Goal: Ask a question

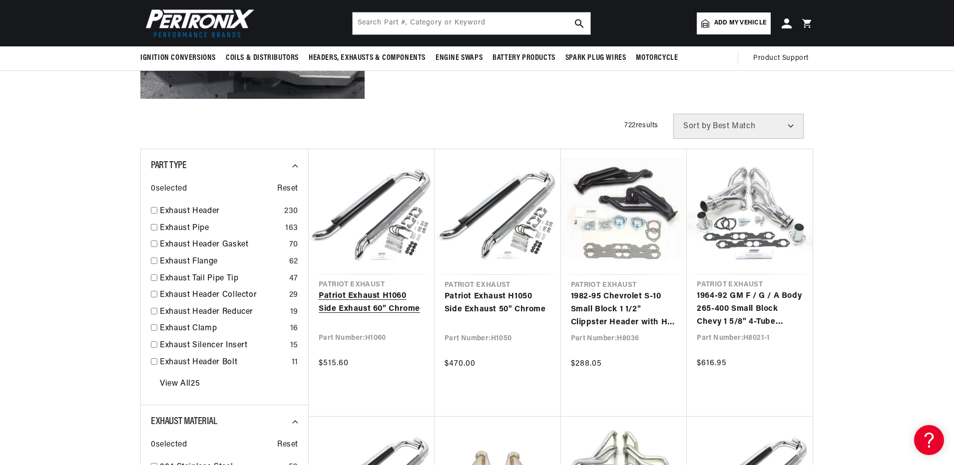
scroll to position [100, 0]
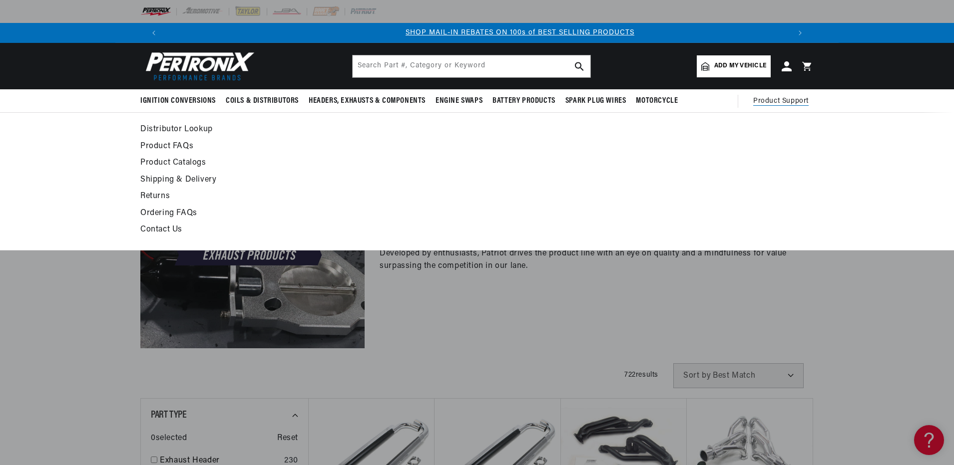
scroll to position [0, 624]
click at [166, 229] on link "Contact Us" at bounding box center [385, 230] width 491 height 14
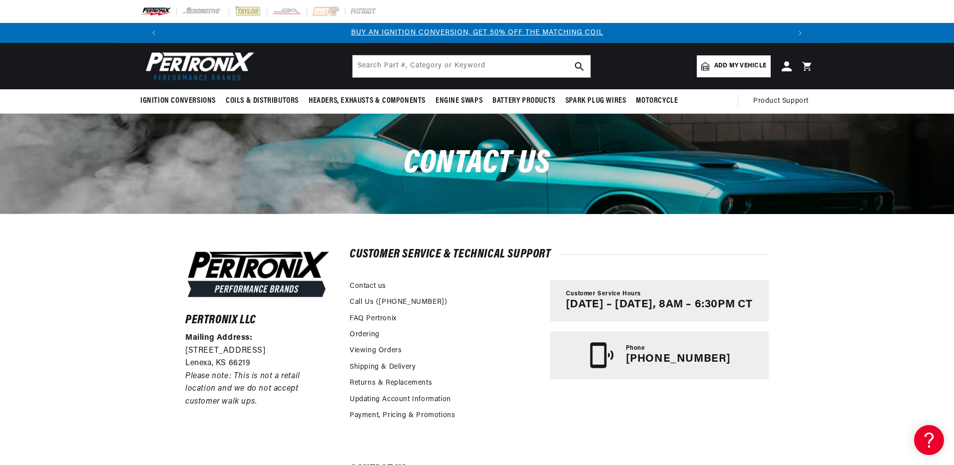
scroll to position [50, 0]
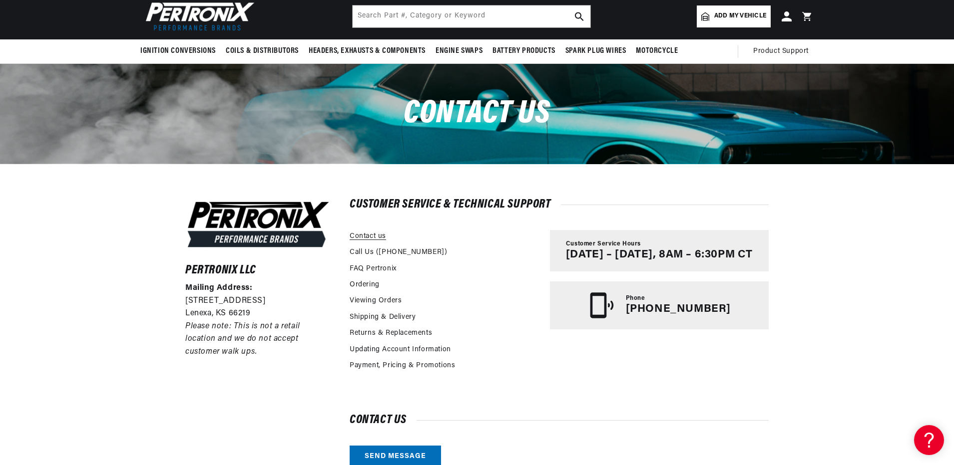
click at [366, 237] on link "Contact us" at bounding box center [367, 236] width 36 height 11
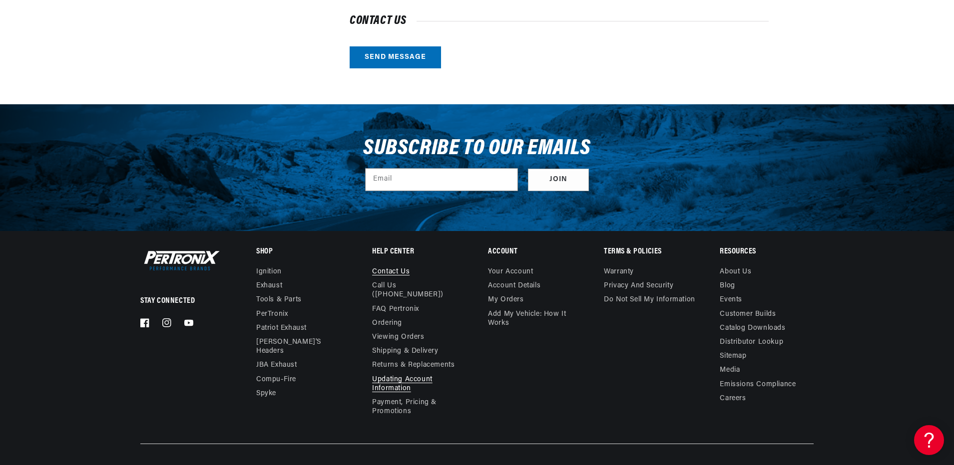
scroll to position [0, 624]
click at [396, 271] on link "Contact us" at bounding box center [390, 273] width 37 height 11
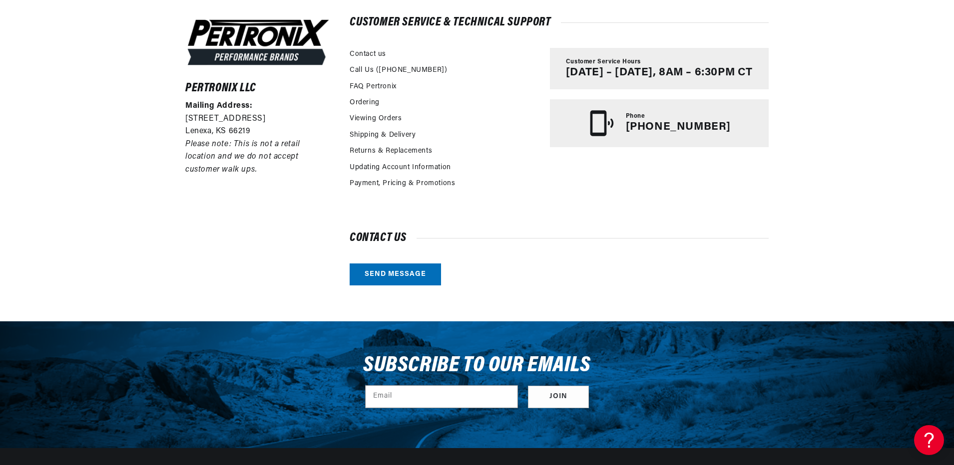
scroll to position [250, 0]
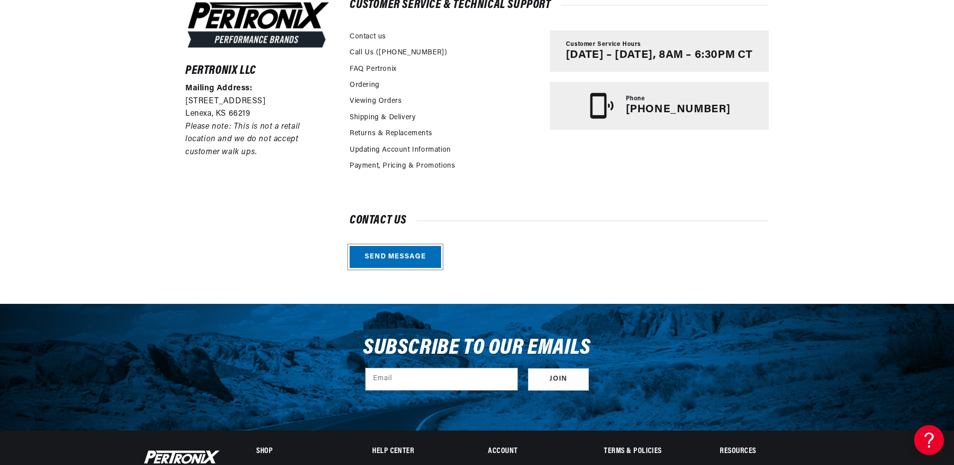
click at [391, 255] on link "Send message" at bounding box center [394, 257] width 91 height 22
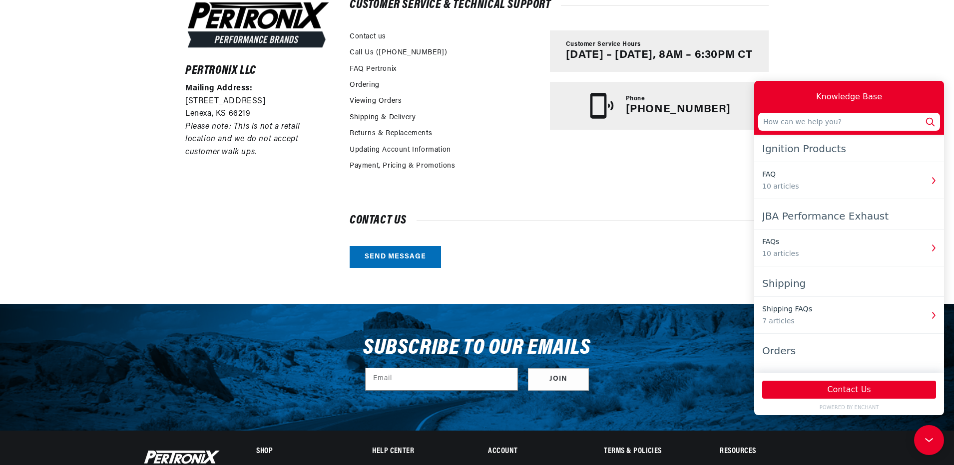
scroll to position [0, 1247]
click at [838, 390] on button "Contact Us" at bounding box center [849, 390] width 174 height 18
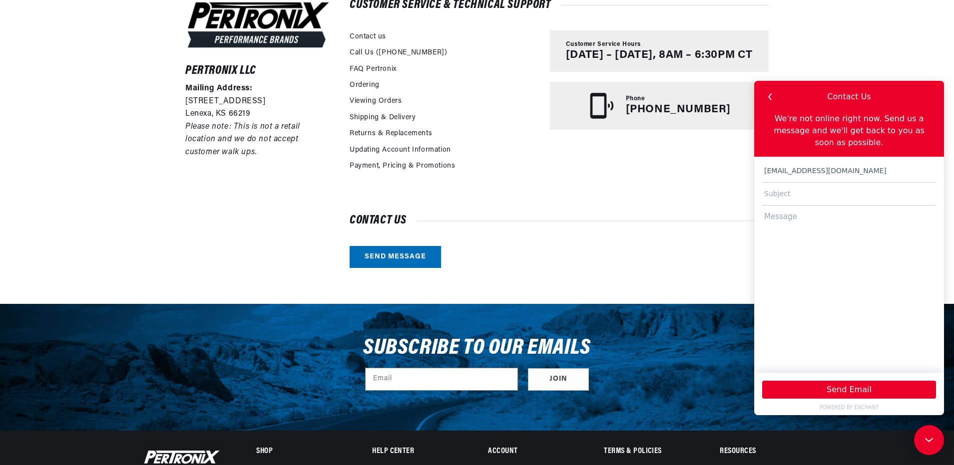
type input "[EMAIL_ADDRESS][DOMAIN_NAME]"
click at [768, 184] on input "text" at bounding box center [849, 194] width 174 height 23
type input "Chrome Side Pipe Extensions for Tbucket"
click at [779, 210] on textarea at bounding box center [849, 285] width 174 height 158
paste textarea "Good Morning, I have a 23 Tbucket that has chrome headers and chrome side pipe …"
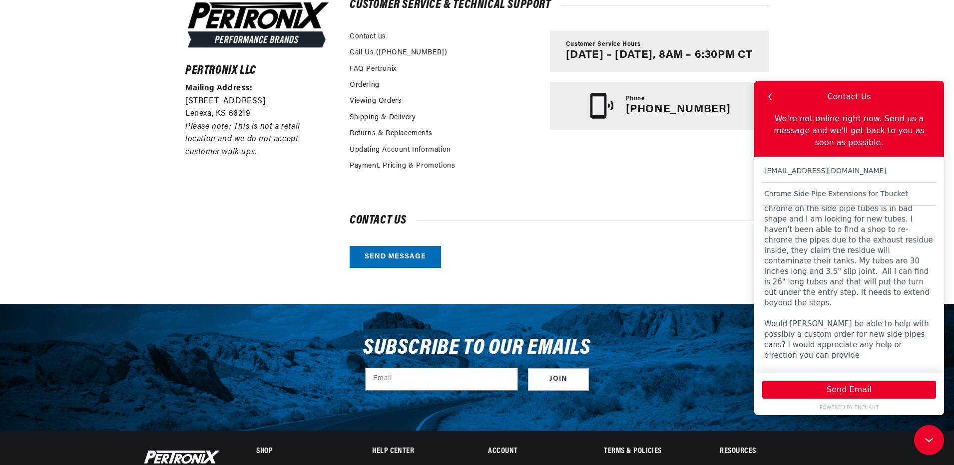
scroll to position [0, 624]
drag, startPoint x: 789, startPoint y: 289, endPoint x: 812, endPoint y: 287, distance: 23.0
click at [812, 287] on textarea "Good Morning, I have a 23 Tbucket that has chrome headers and chrome side pipe …" at bounding box center [849, 285] width 174 height 158
click at [884, 270] on textarea "Good Morning, I have a 23 Tbucket that has chrome headers and chrome side pipe …" at bounding box center [849, 285] width 174 height 158
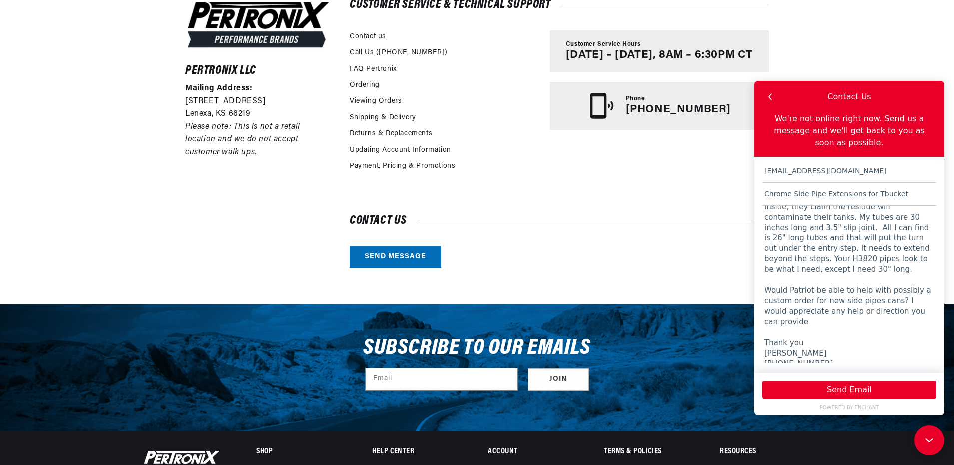
scroll to position [0, 1247]
type textarea "Good Morning, I have a 23 Tbucket that has chrome headers and chrome side pipe …"
click at [852, 388] on button "Send Email" at bounding box center [849, 390] width 174 height 18
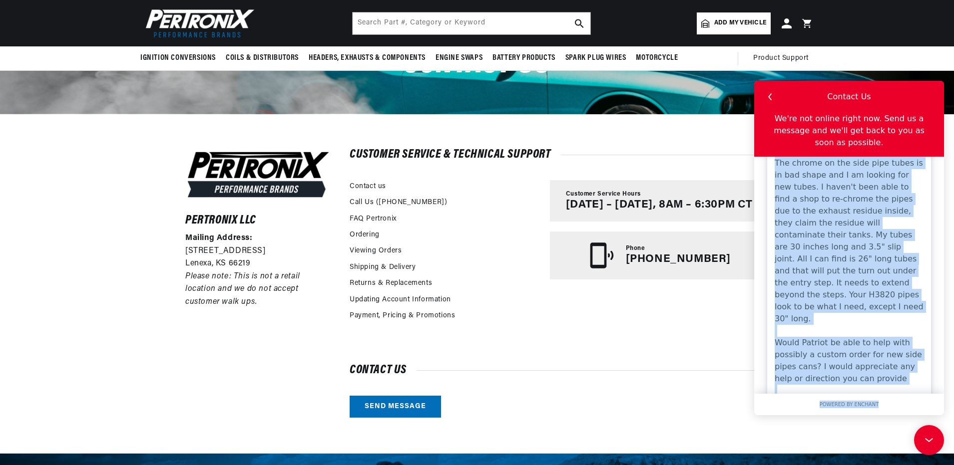
scroll to position [173, 0]
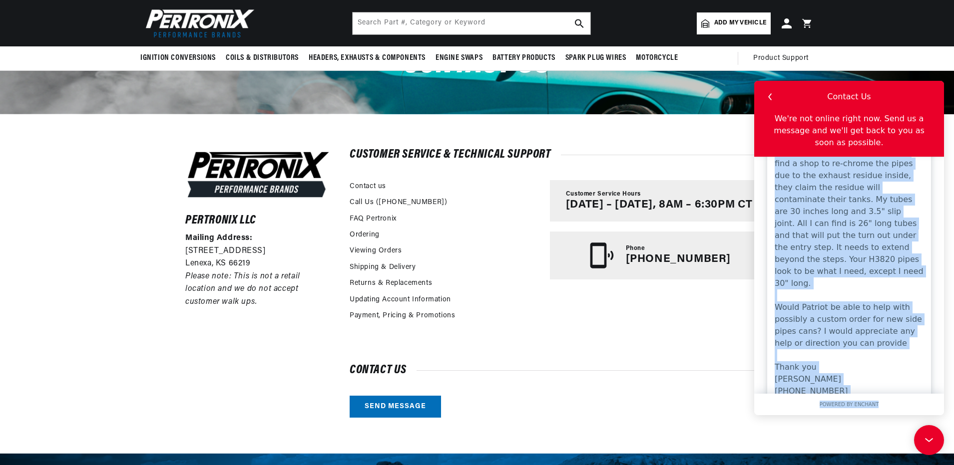
drag, startPoint x: 775, startPoint y: 240, endPoint x: 905, endPoint y: 404, distance: 208.7
click at [905, 404] on div "Contact Us We're not online right now. Send us a message and we'll get back to …" at bounding box center [849, 248] width 190 height 335
copy div "Good Morning, I have a 23 Tbucket that has chrome headers and chrome side pipe …"
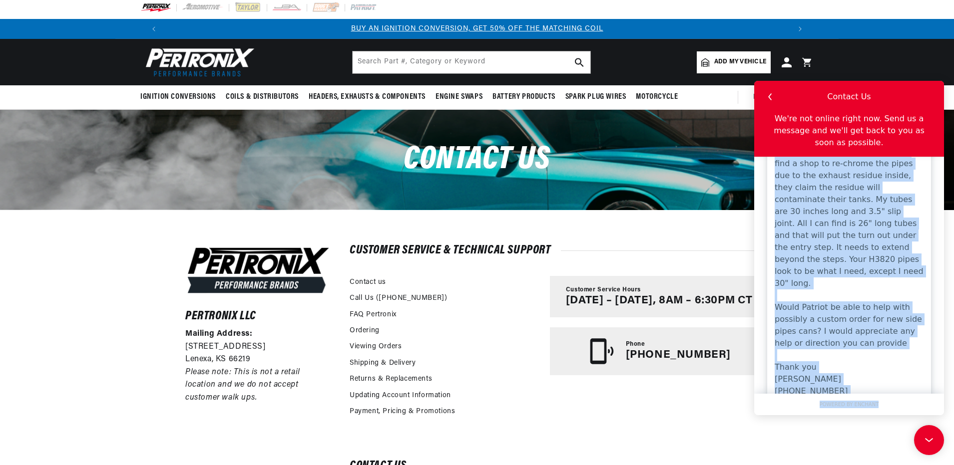
scroll to position [0, 0]
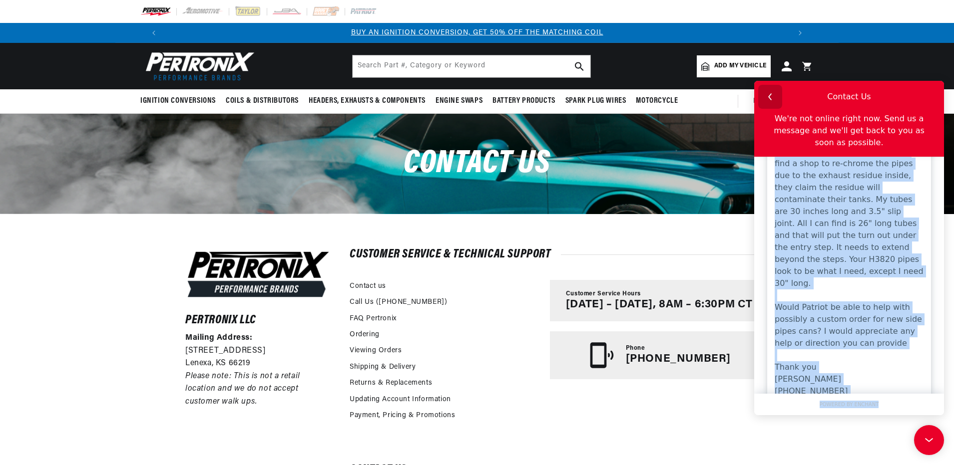
click at [773, 95] on icon "button" at bounding box center [769, 96] width 13 height 13
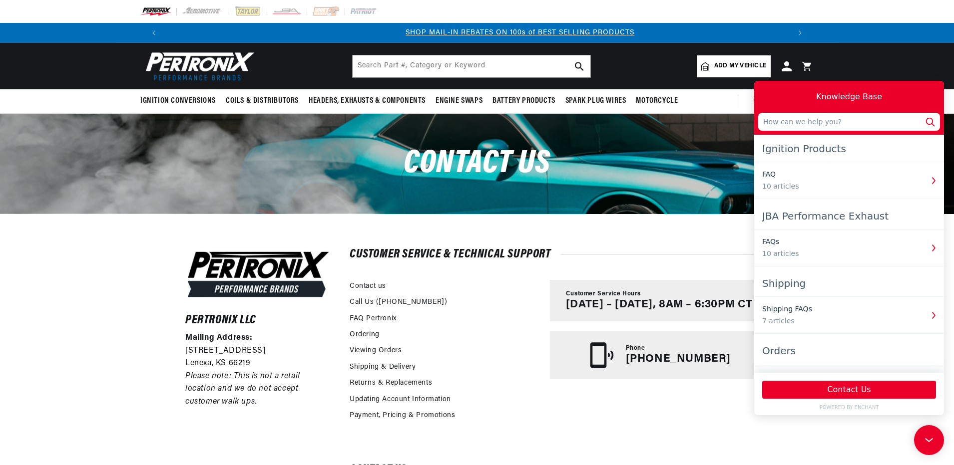
scroll to position [0, 624]
click at [777, 124] on input "text" at bounding box center [849, 122] width 182 height 18
click at [841, 391] on button "Contact Us" at bounding box center [849, 390] width 174 height 18
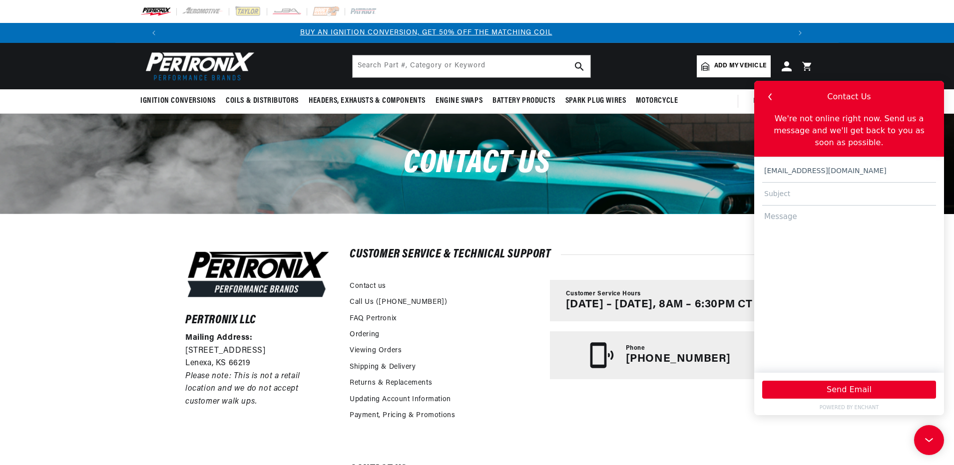
scroll to position [0, 0]
